Goal: Navigation & Orientation: Find specific page/section

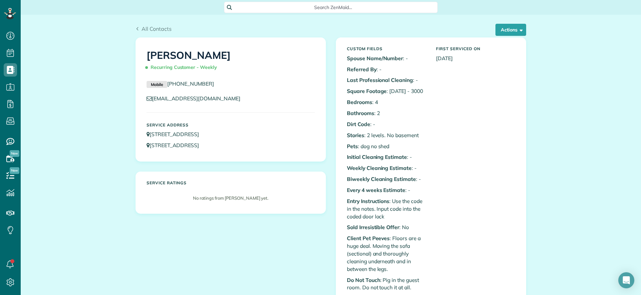
scroll to position [3, 3]
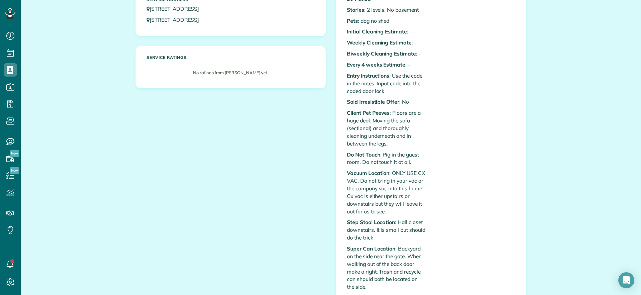
scroll to position [0, 0]
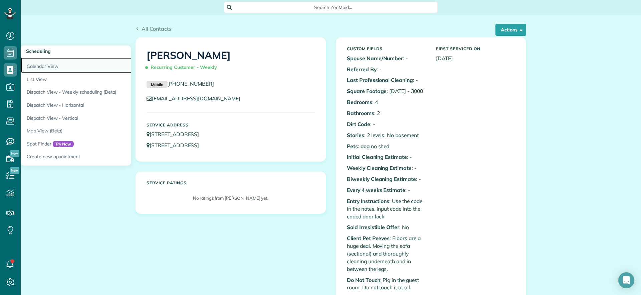
click at [30, 61] on link "Calendar View" at bounding box center [104, 64] width 167 height 15
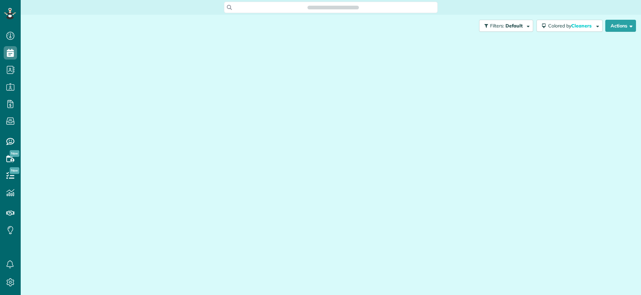
scroll to position [3, 3]
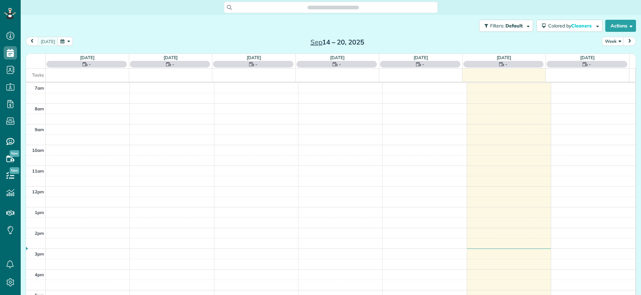
scroll to position [3, 3]
